Goal: Navigation & Orientation: Find specific page/section

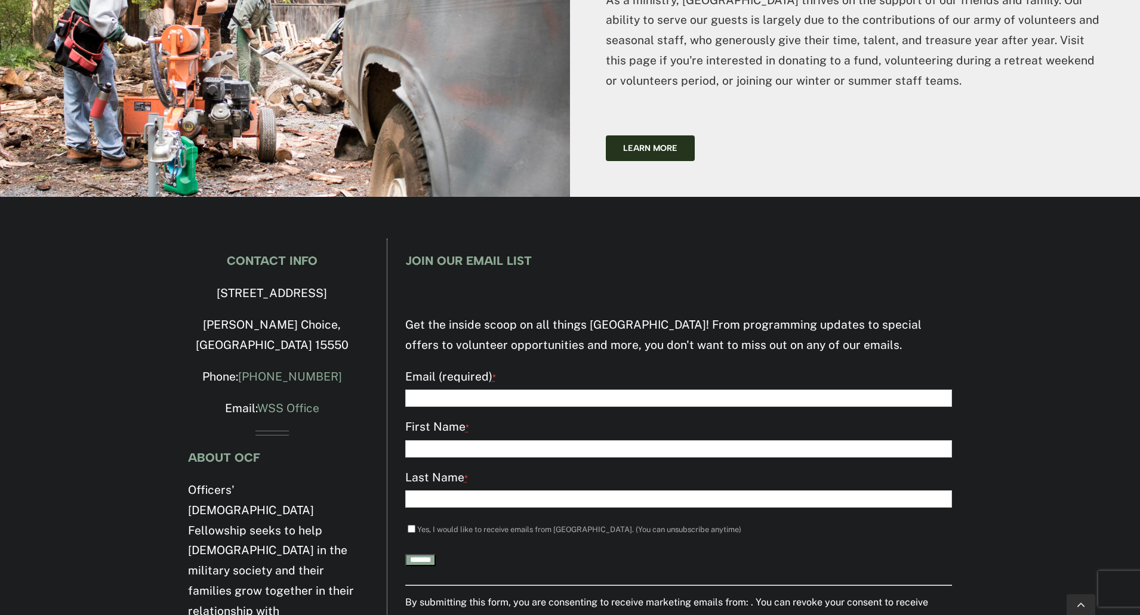
scroll to position [3322, 0]
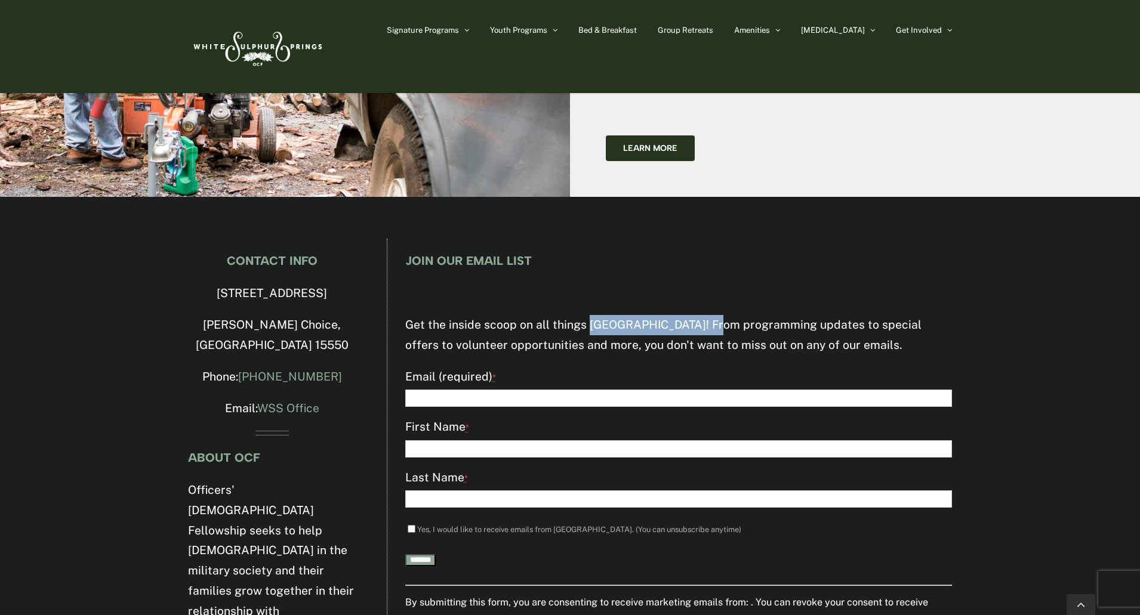
drag, startPoint x: 587, startPoint y: 243, endPoint x: 704, endPoint y: 240, distance: 117.6
click at [704, 315] on p "Get the inside scoop on all things [GEOGRAPHIC_DATA]! From programming updates …" at bounding box center [678, 335] width 547 height 41
copy p "White Sulphur Springs"
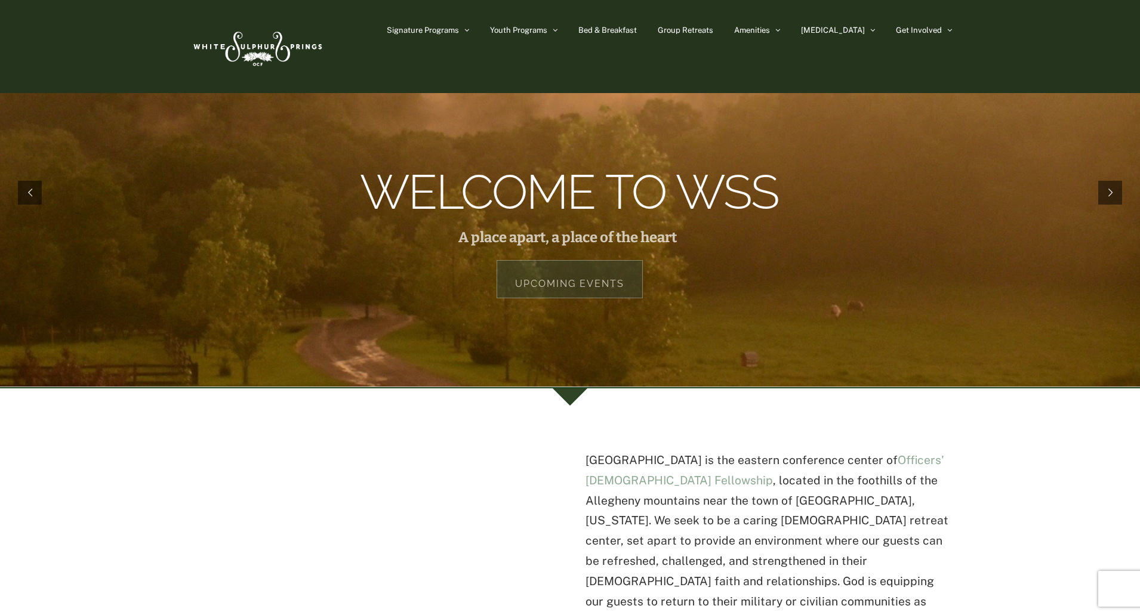
scroll to position [0, 0]
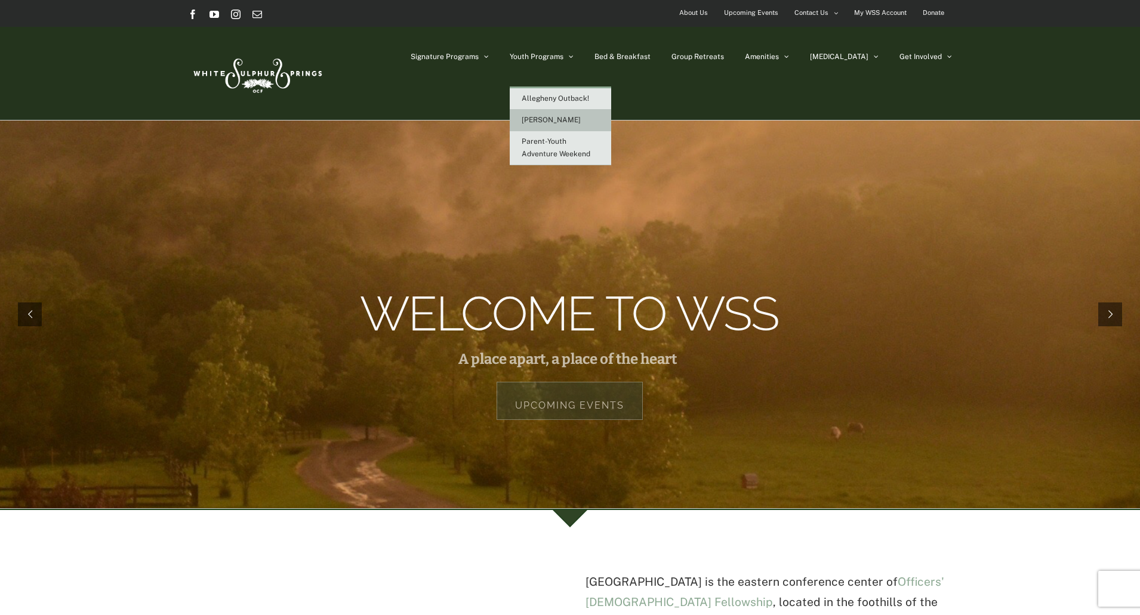
click at [581, 120] on span "[PERSON_NAME]" at bounding box center [551, 120] width 59 height 8
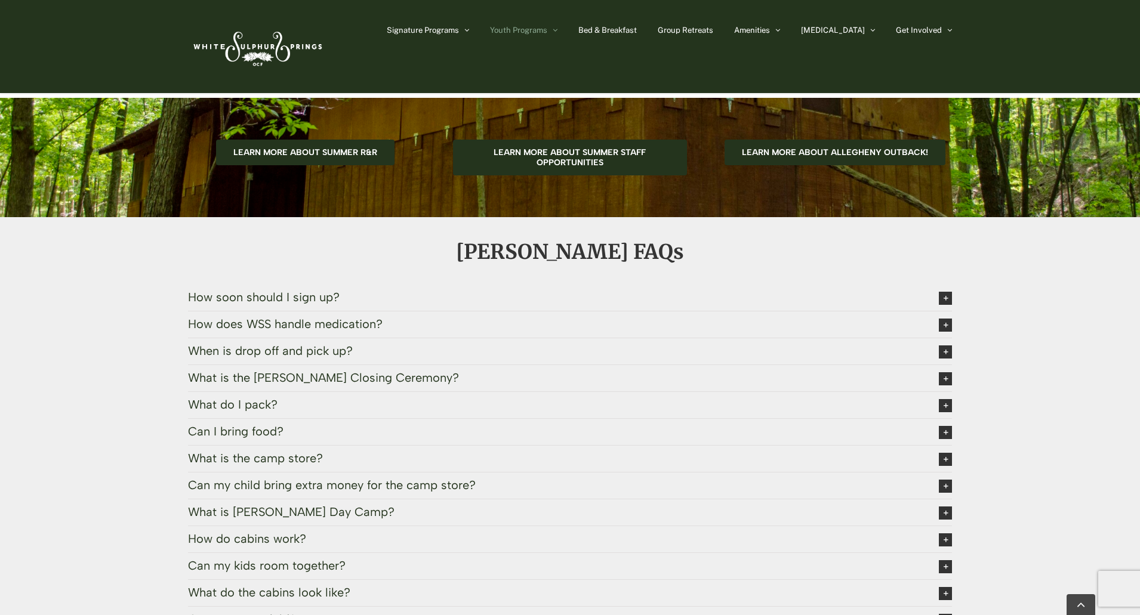
scroll to position [3574, 0]
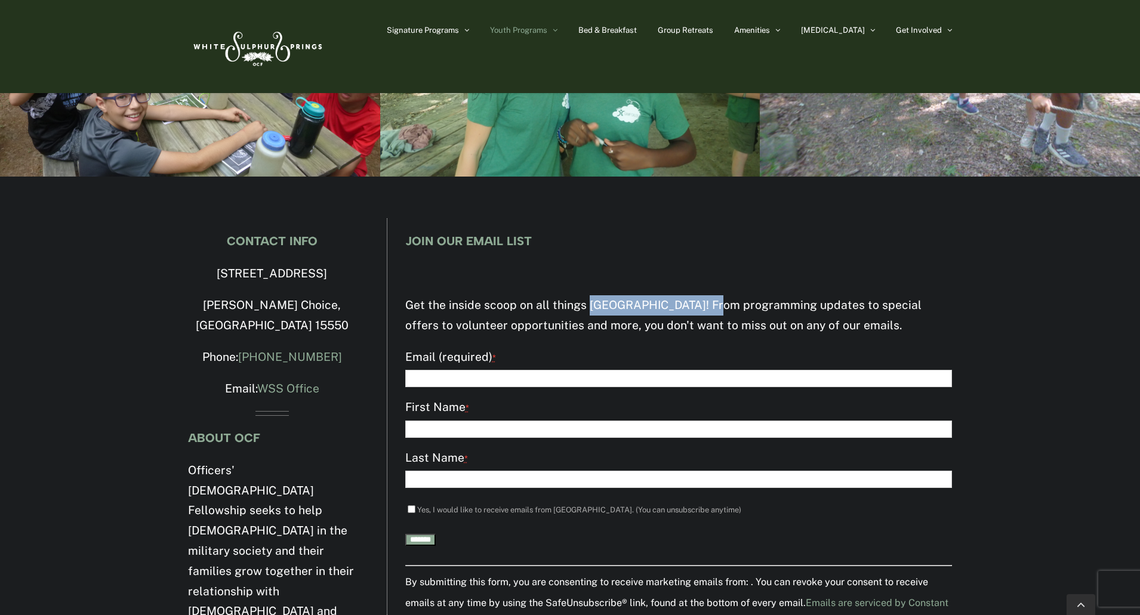
drag, startPoint x: 586, startPoint y: 245, endPoint x: 704, endPoint y: 248, distance: 118.2
click at [704, 295] on p "Get the inside scoop on all things [GEOGRAPHIC_DATA]! From programming updates …" at bounding box center [678, 315] width 547 height 41
copy p "[GEOGRAPHIC_DATA]"
click at [292, 55] on img at bounding box center [256, 46] width 137 height 56
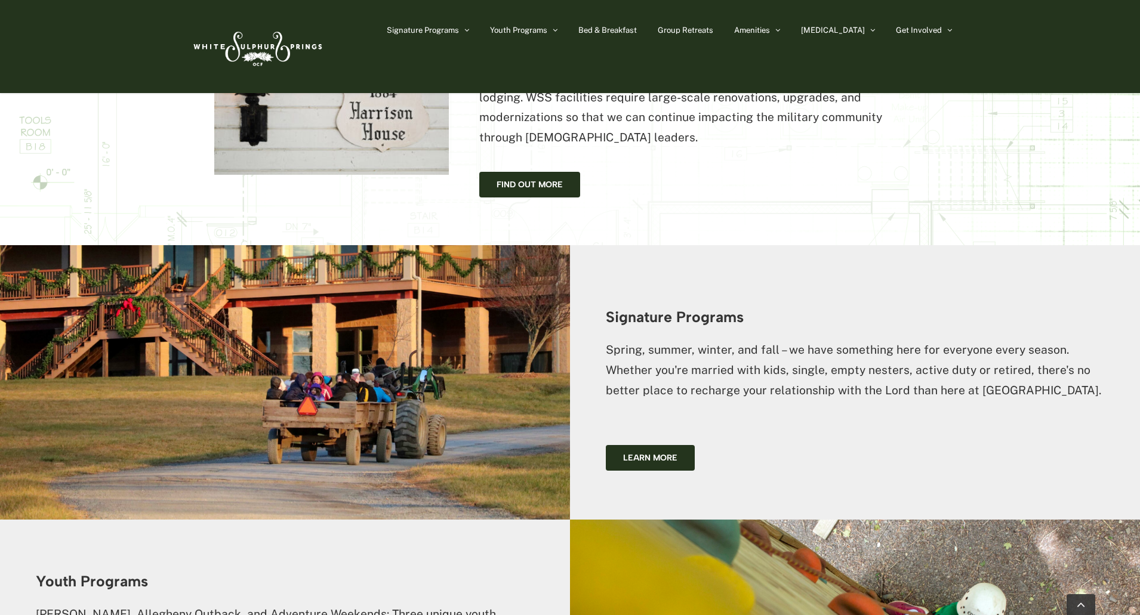
scroll to position [3322, 0]
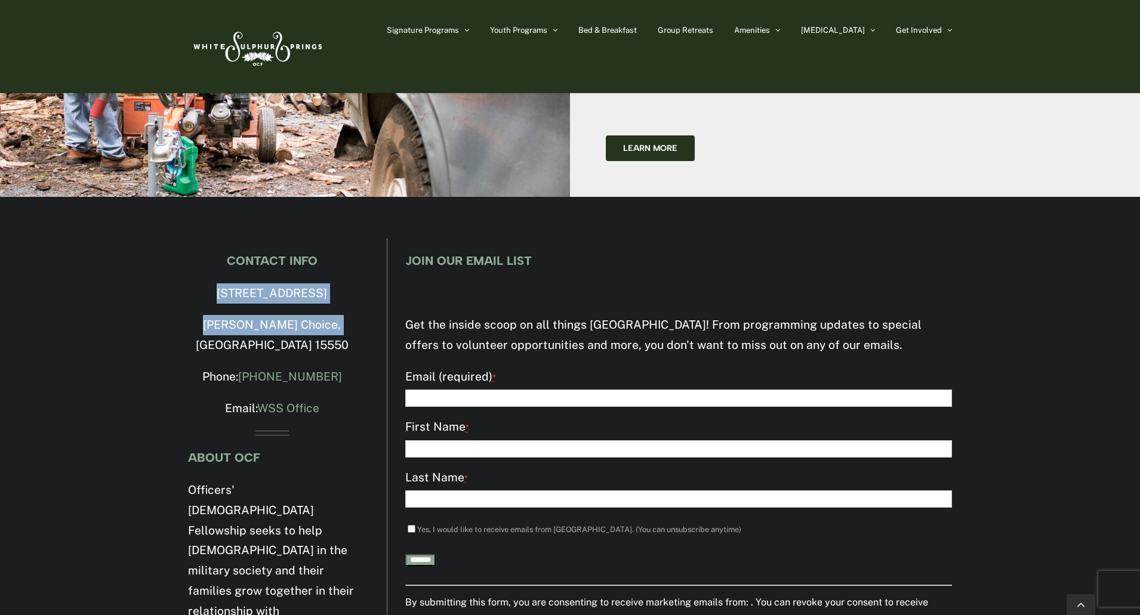
drag, startPoint x: 211, startPoint y: 212, endPoint x: 350, endPoint y: 241, distance: 142.1
click at [350, 254] on div "CONTACT INFO 4500 Milligans Cove Road Manns Choice, PA 15550 Phone: 814-623-558…" at bounding box center [272, 498] width 168 height 488
copy div "4500 Milligans Cove Road Manns Choice, PA 15550"
